Goal: Check status: Check status

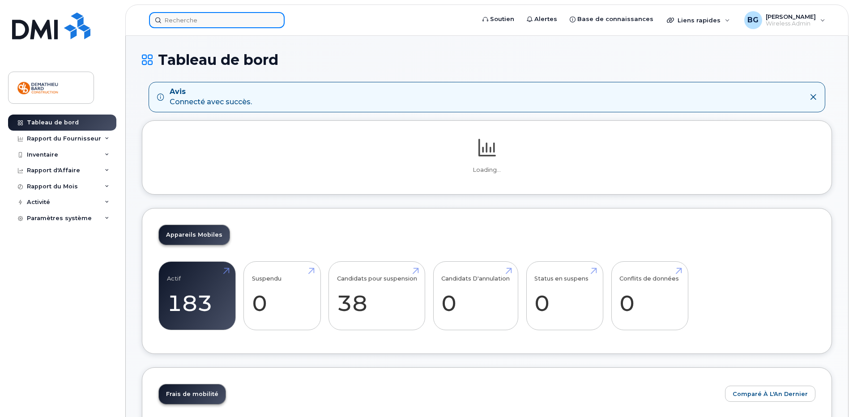
click at [257, 20] on input at bounding box center [217, 20] width 136 height 16
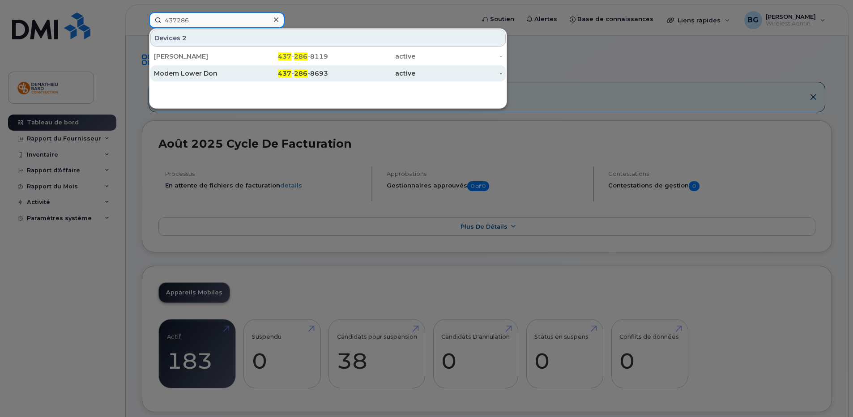
type input "437286"
click at [241, 78] on div "Modem Lower Don" at bounding box center [284, 73] width 87 height 16
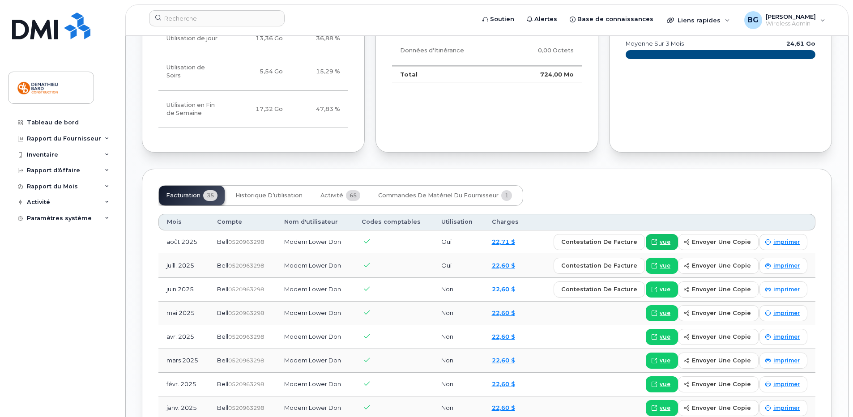
scroll to position [582, 0]
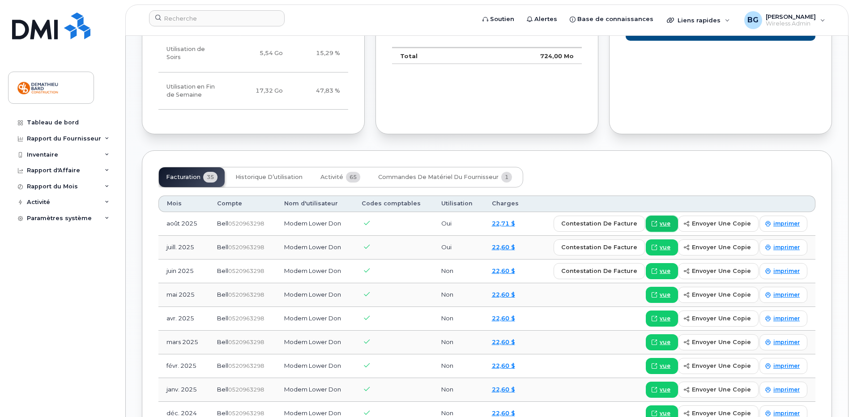
click at [666, 220] on span "vue" at bounding box center [665, 224] width 11 height 8
click at [104, 199] on div "Activité" at bounding box center [62, 202] width 108 height 16
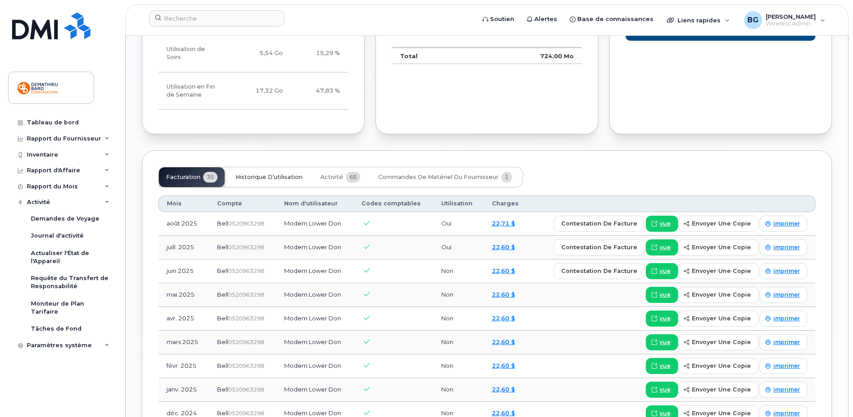
click at [273, 174] on span "Historique d’utilisation" at bounding box center [268, 177] width 67 height 7
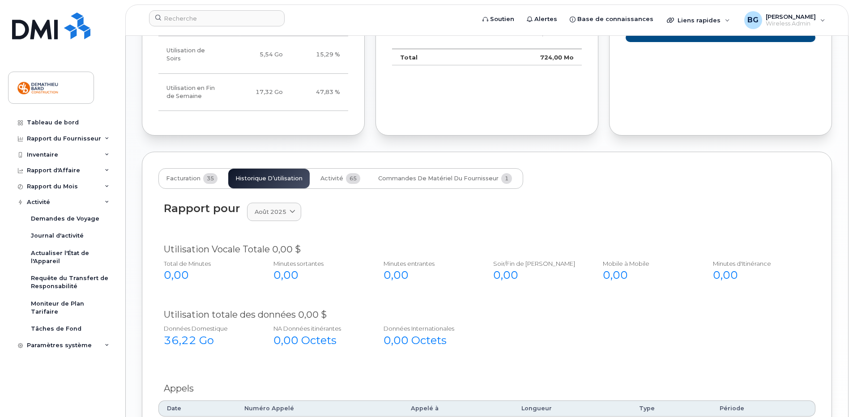
scroll to position [529, 0]
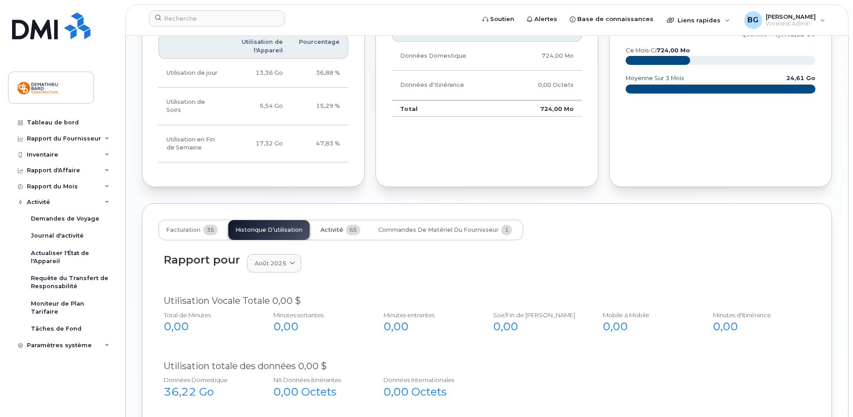
click at [335, 226] on span "Activité" at bounding box center [331, 229] width 23 height 7
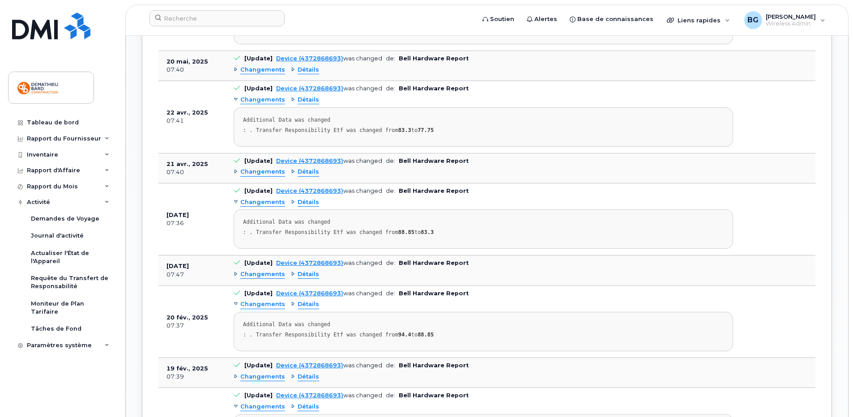
scroll to position [976, 0]
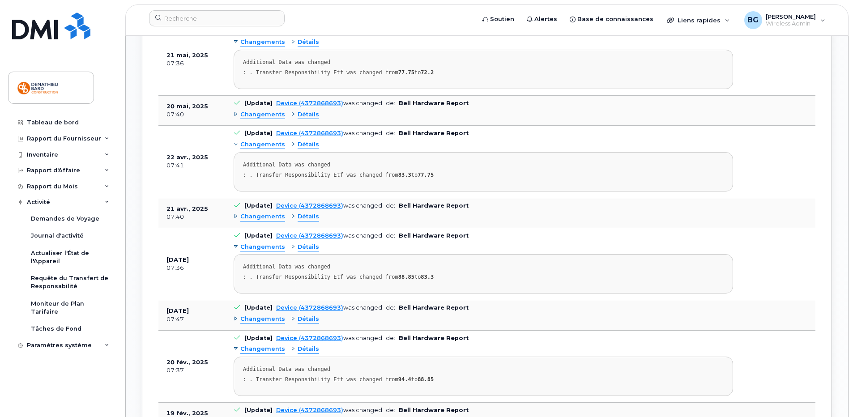
click at [309, 140] on span "Détails" at bounding box center [308, 144] width 21 height 9
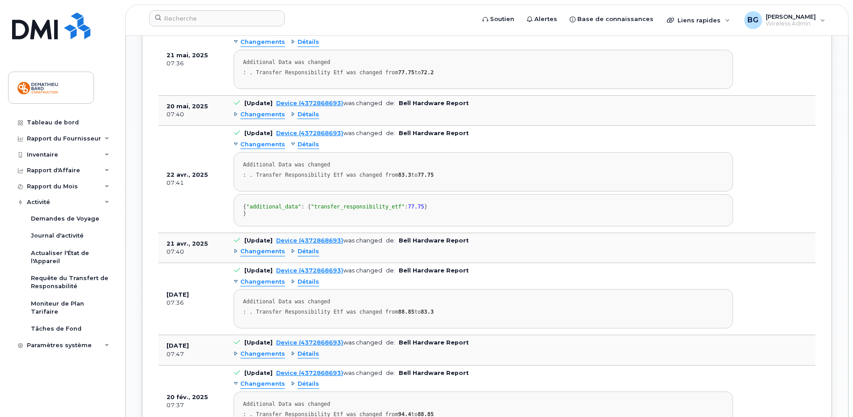
click at [258, 140] on span "Changements" at bounding box center [262, 144] width 45 height 9
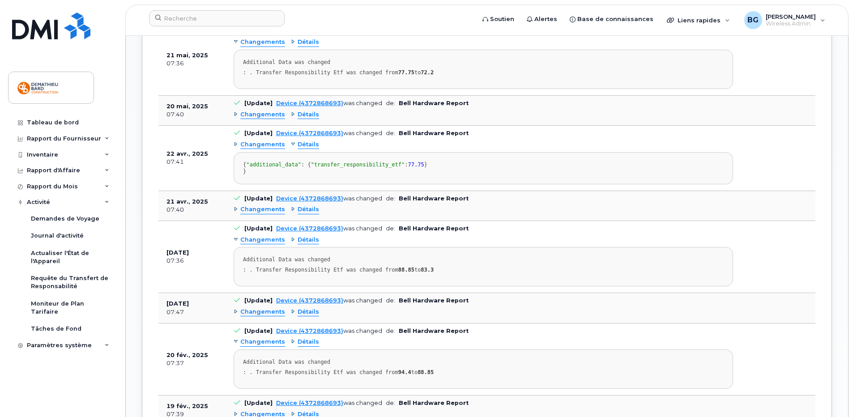
click at [298, 140] on span "Détails" at bounding box center [308, 144] width 21 height 9
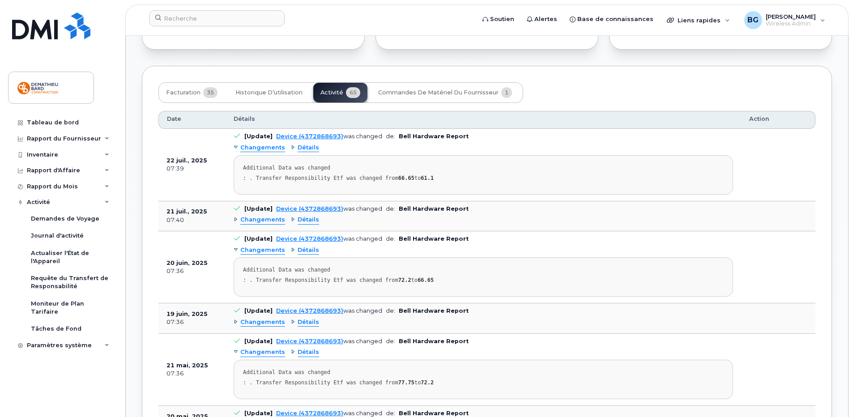
scroll to position [663, 0]
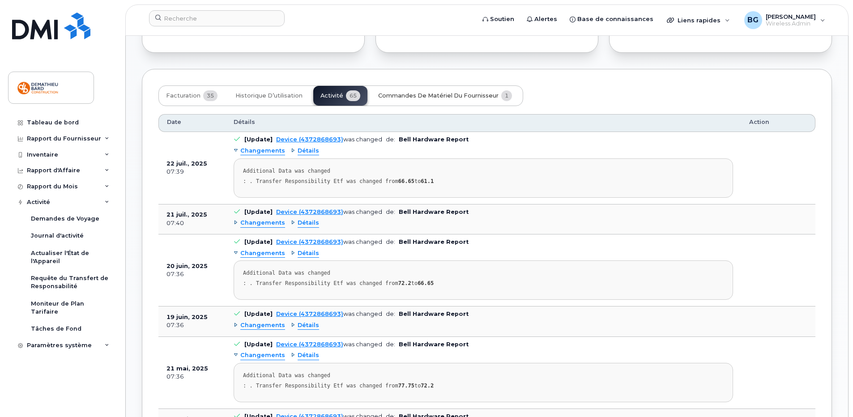
click at [400, 92] on span "Commandes de matériel du fournisseur" at bounding box center [438, 95] width 120 height 7
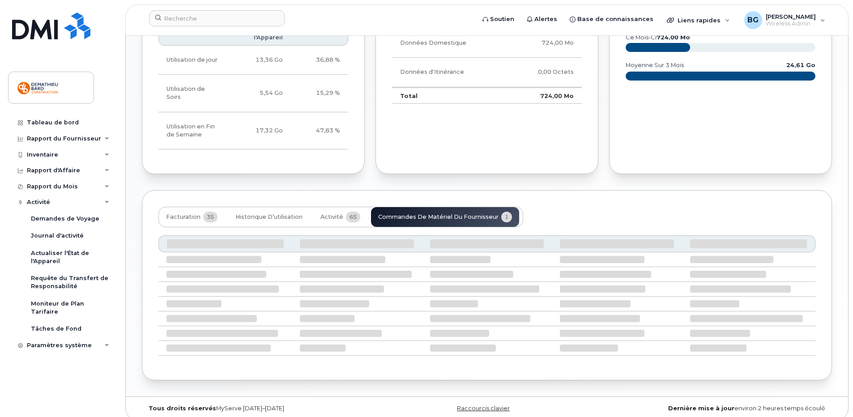
scroll to position [461, 0]
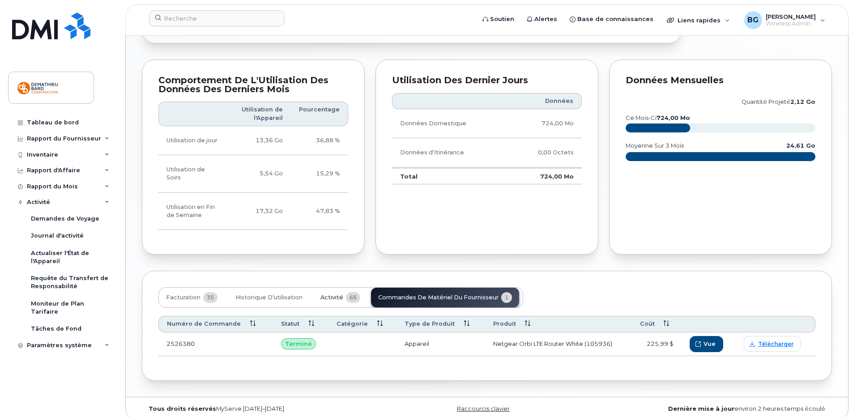
click at [331, 294] on span "Activité" at bounding box center [331, 297] width 23 height 7
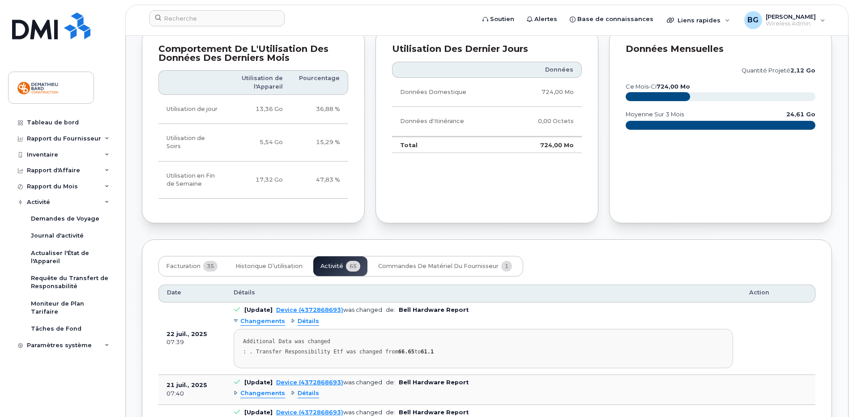
scroll to position [551, 0]
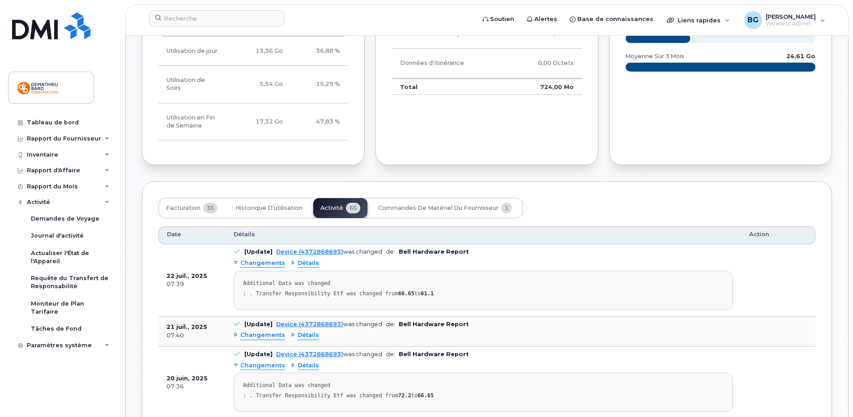
click at [300, 259] on span "Détails" at bounding box center [308, 263] width 21 height 9
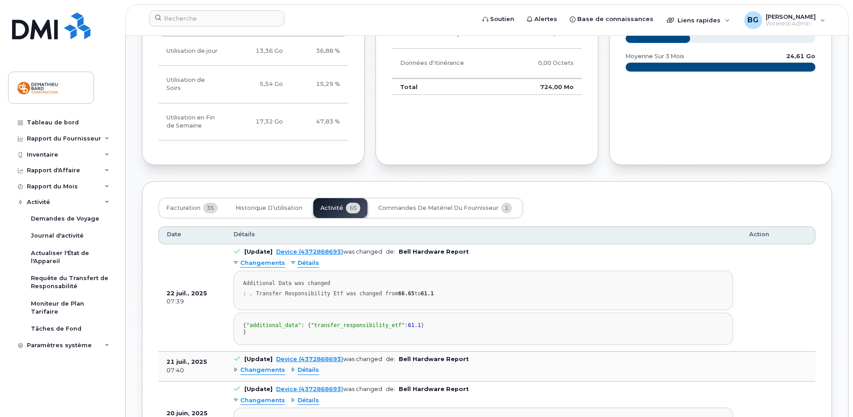
click at [300, 259] on span "Détails" at bounding box center [308, 263] width 21 height 9
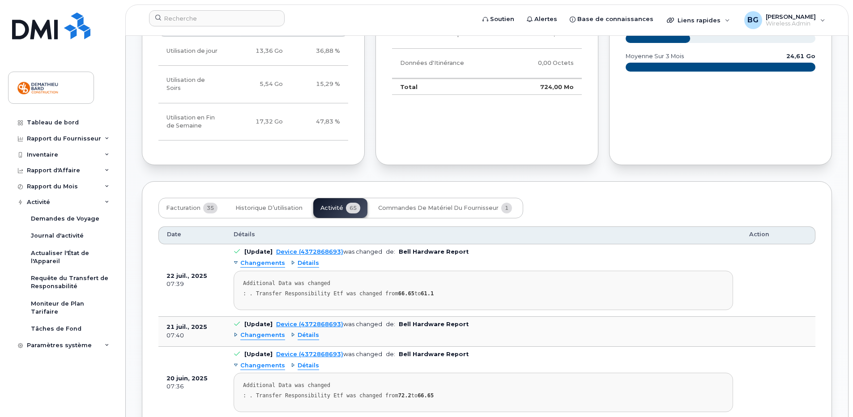
click at [262, 259] on span "Changements" at bounding box center [262, 263] width 45 height 9
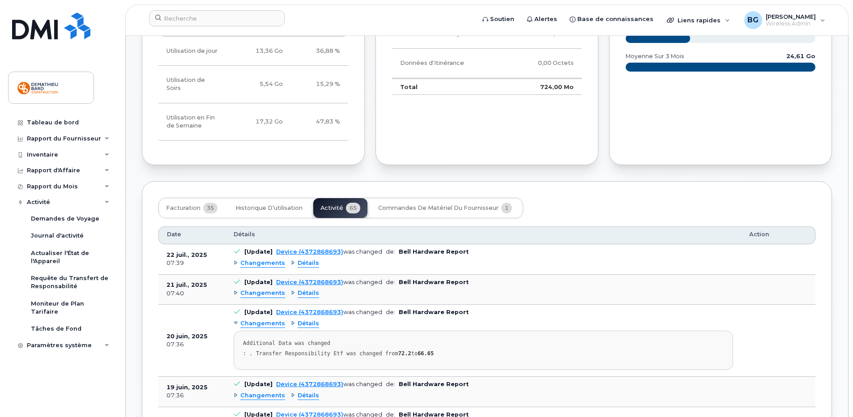
click at [262, 259] on span "Changements" at bounding box center [262, 263] width 45 height 9
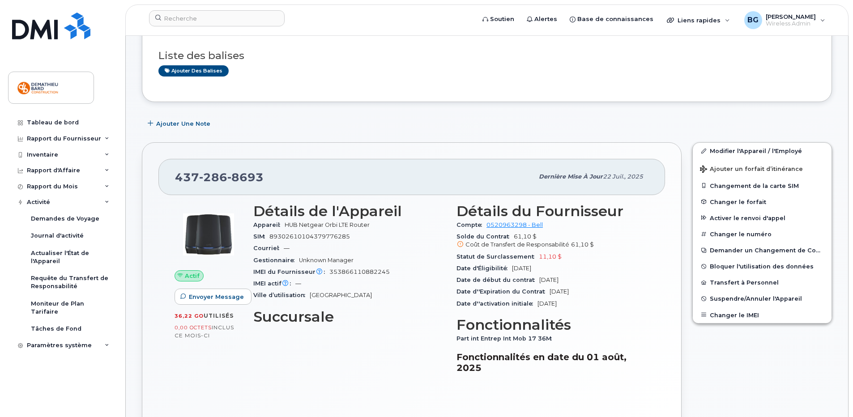
scroll to position [134, 0]
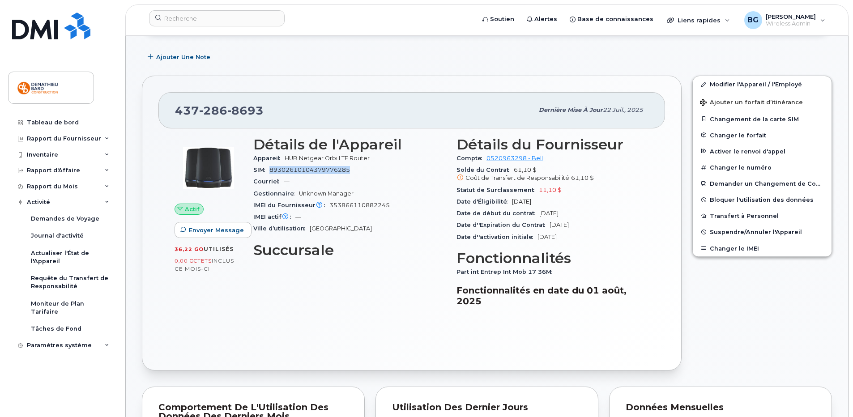
drag, startPoint x: 351, startPoint y: 169, endPoint x: 272, endPoint y: 170, distance: 79.6
click at [272, 170] on div "SIM [TECHNICAL_ID]" at bounding box center [349, 170] width 192 height 12
copy span "89302610104379776285"
click at [214, 317] on div "Actif Envoyer Message 36,22 Go  utilisés 0,00 Octets  inclus ce mois-ci" at bounding box center [208, 225] width 79 height 188
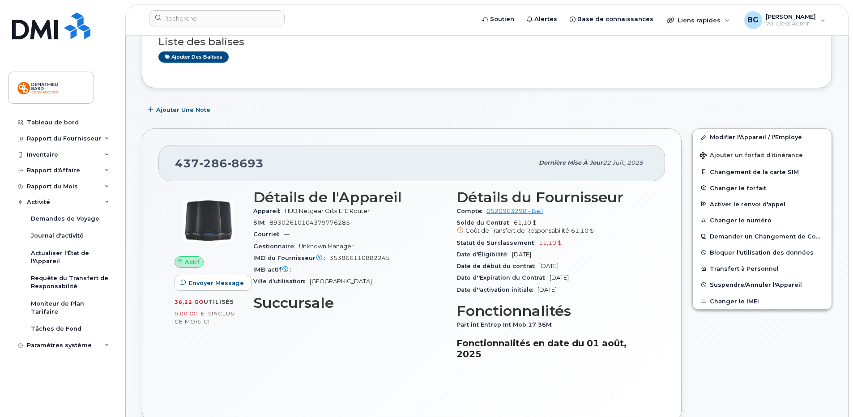
scroll to position [0, 0]
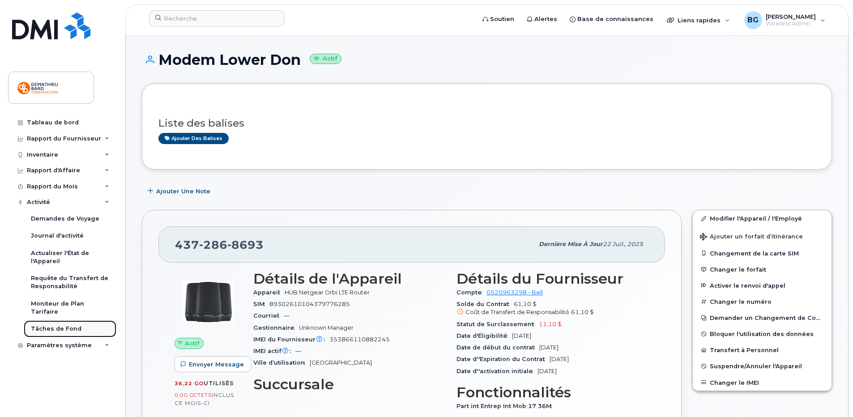
click at [43, 325] on div "Tâches de Fond" at bounding box center [56, 329] width 51 height 8
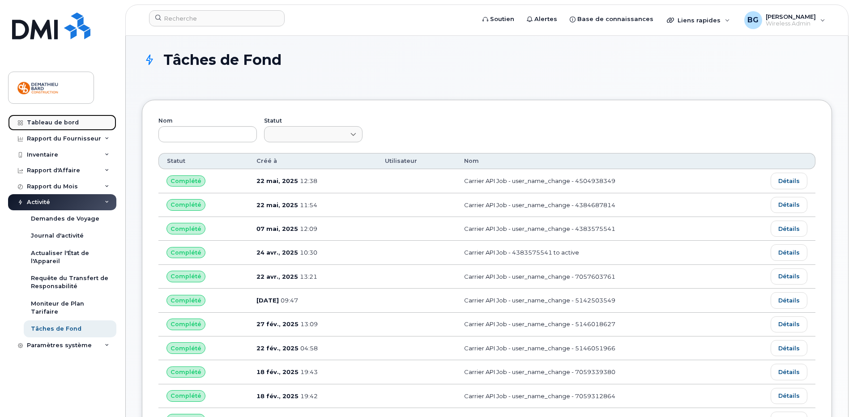
click at [49, 123] on div "Tableau de bord" at bounding box center [53, 122] width 52 height 7
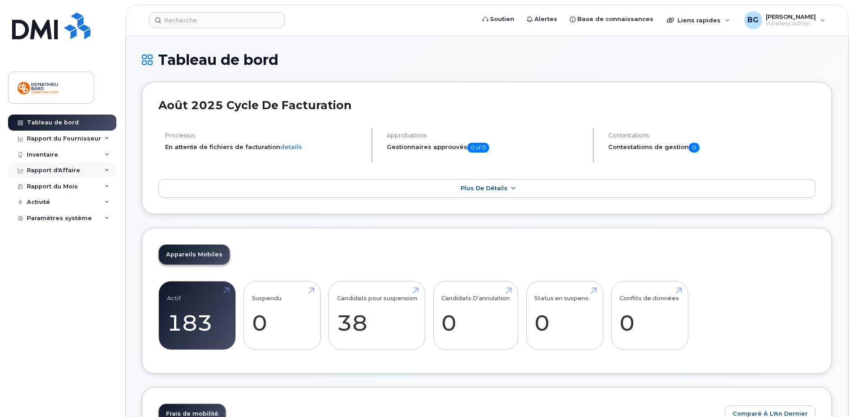
click at [43, 172] on div "Rapport d'Affaire" at bounding box center [53, 170] width 53 height 7
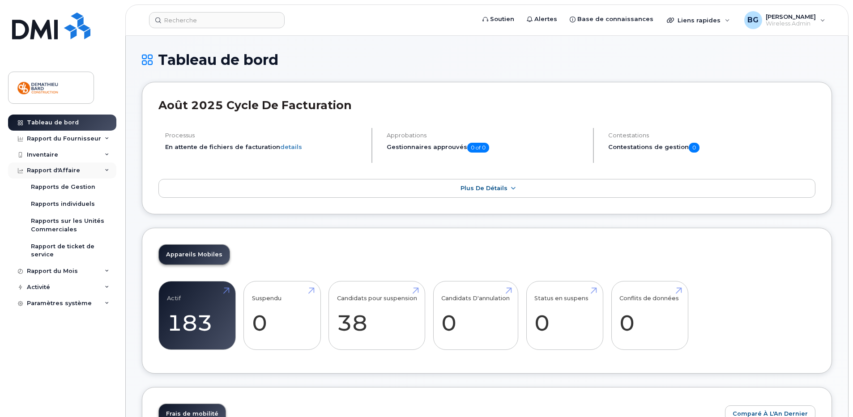
click at [27, 168] on div "Rapport d'Affaire" at bounding box center [53, 170] width 53 height 7
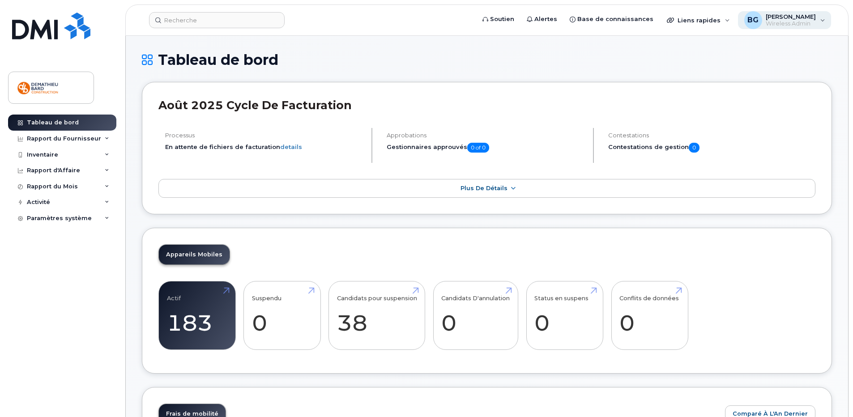
click at [796, 16] on span "[PERSON_NAME]" at bounding box center [791, 16] width 50 height 7
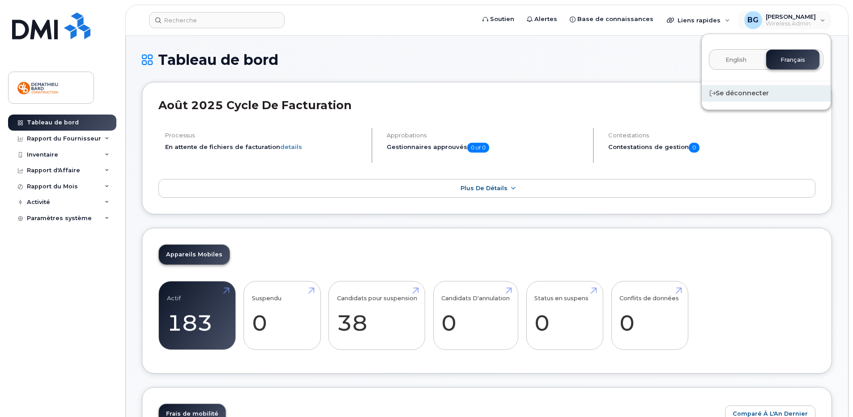
click at [746, 90] on div "Se déconnecter" at bounding box center [766, 93] width 129 height 17
